Goal: Navigation & Orientation: Find specific page/section

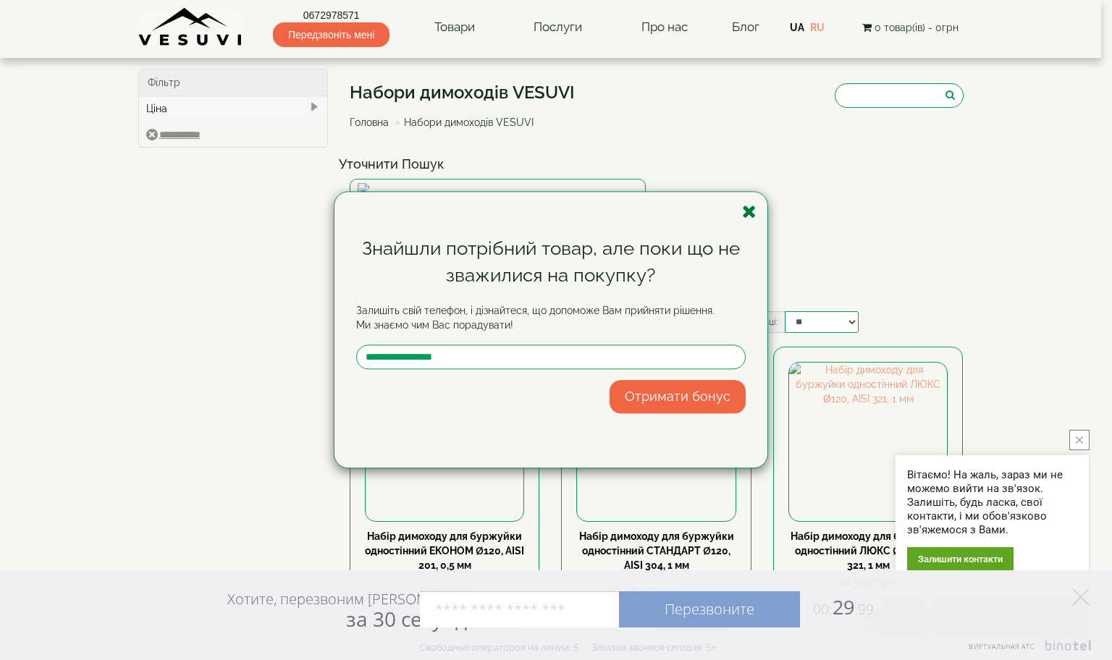
click at [746, 203] on icon "button" at bounding box center [749, 212] width 14 height 18
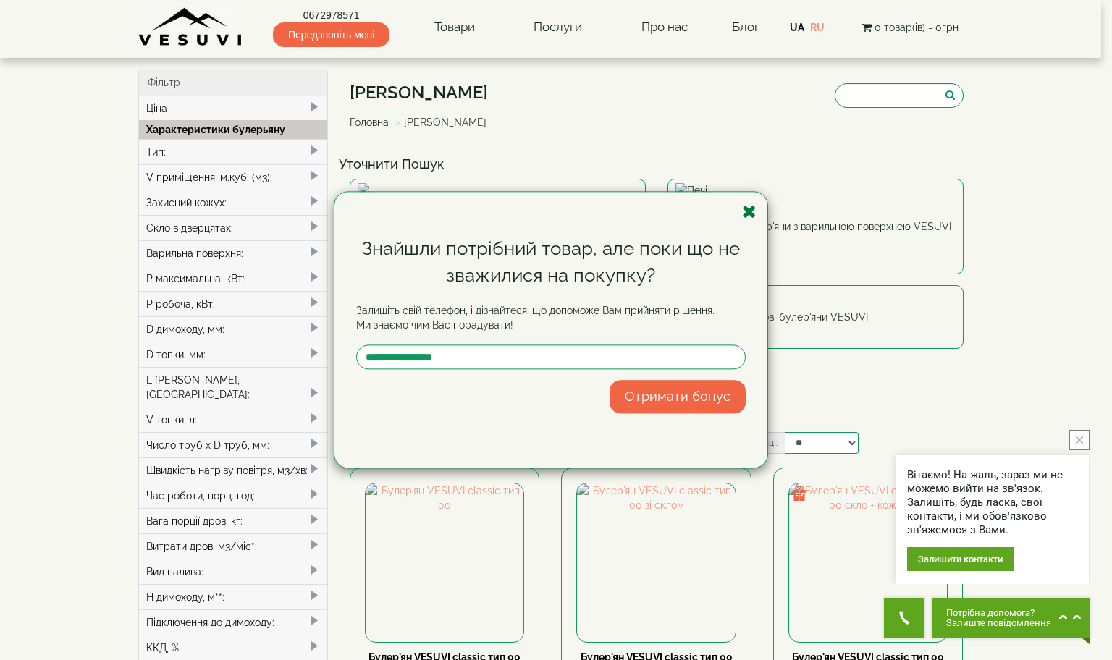
click at [743, 203] on icon "button" at bounding box center [749, 212] width 14 height 18
